Goal: Navigation & Orientation: Go to known website

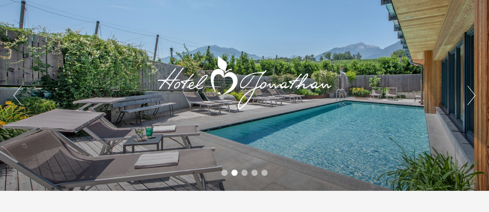
click at [282, 79] on div at bounding box center [244, 81] width 184 height 127
click at [475, 93] on button "Next" at bounding box center [471, 95] width 8 height 19
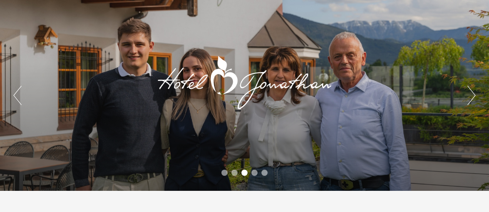
click at [475, 94] on button "Next" at bounding box center [471, 95] width 8 height 19
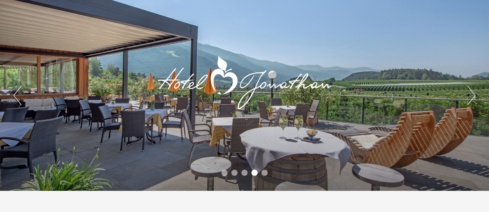
click at [475, 94] on button "Next" at bounding box center [471, 95] width 8 height 19
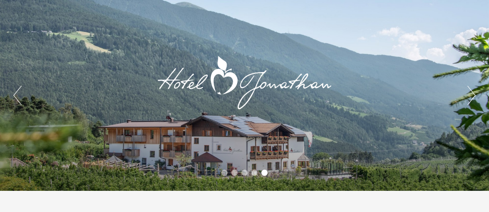
click at [475, 94] on button "Next" at bounding box center [471, 95] width 8 height 19
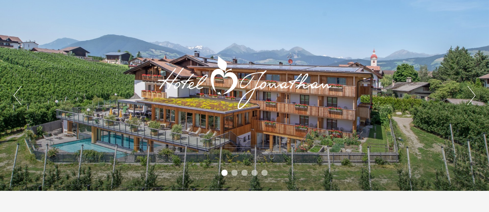
click at [475, 94] on button "Next" at bounding box center [471, 95] width 8 height 19
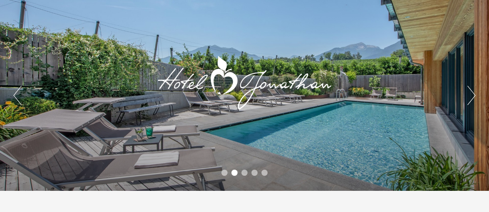
click at [475, 94] on button "Next" at bounding box center [471, 95] width 8 height 19
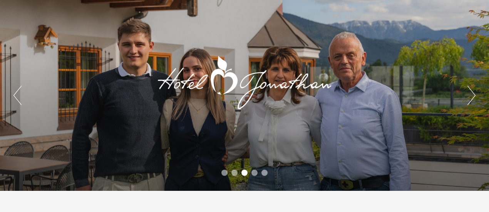
click at [475, 94] on button "Next" at bounding box center [471, 95] width 8 height 19
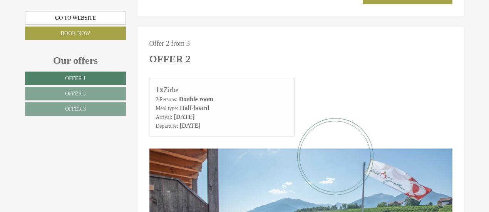
scroll to position [788, 0]
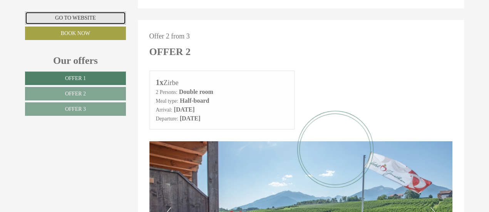
click at [80, 17] on link "Go to website" at bounding box center [75, 18] width 101 height 13
